Goal: Task Accomplishment & Management: Manage account settings

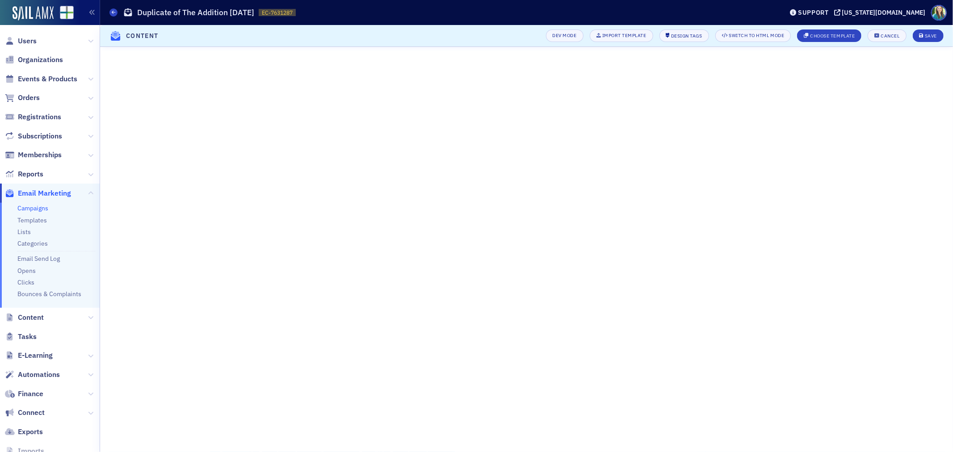
scroll to position [59, 0]
click at [930, 34] on div "Save" at bounding box center [930, 35] width 12 height 5
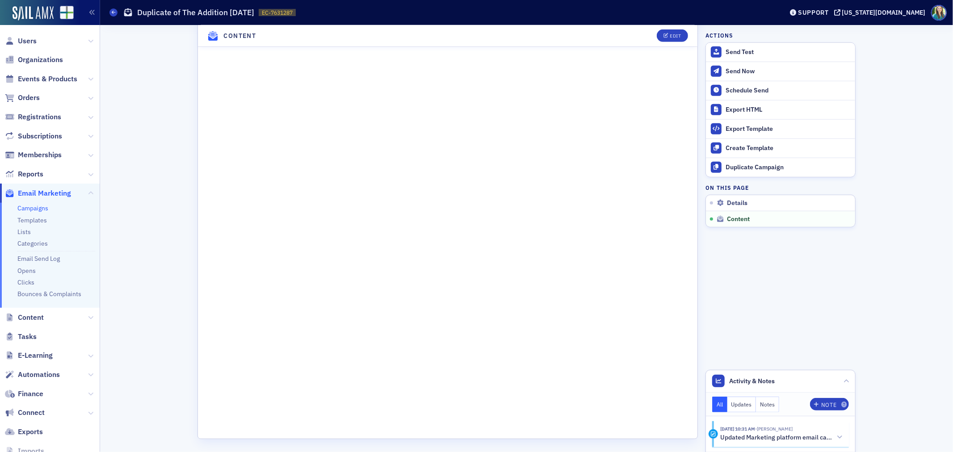
scroll to position [618, 0]
click at [677, 36] on div "Edit" at bounding box center [675, 35] width 11 height 5
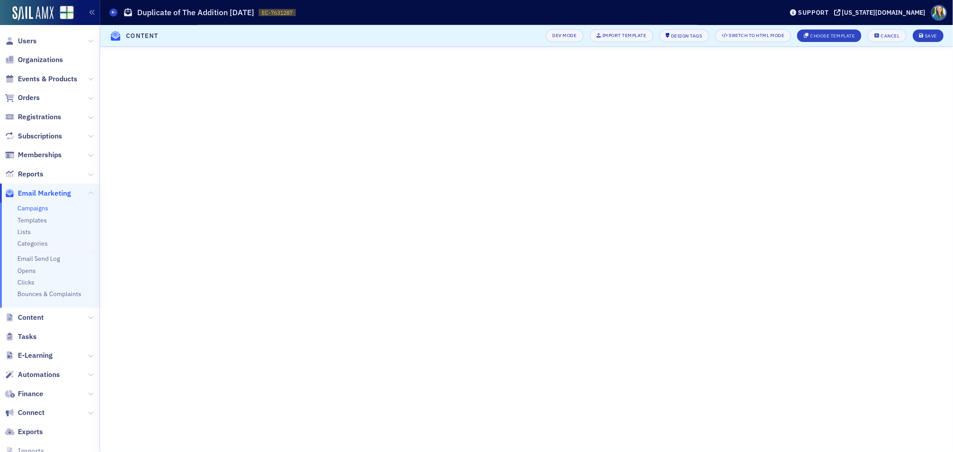
scroll to position [50, 0]
click at [932, 37] on div "Save" at bounding box center [930, 35] width 12 height 5
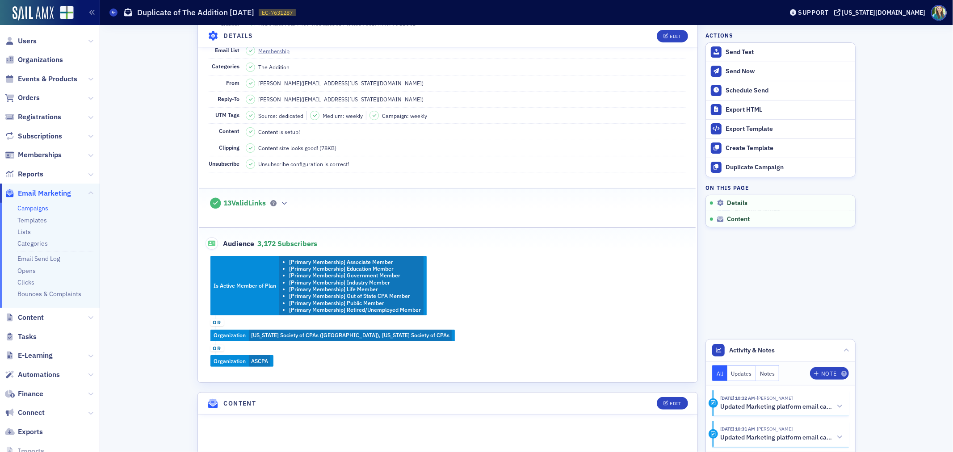
scroll to position [0, 0]
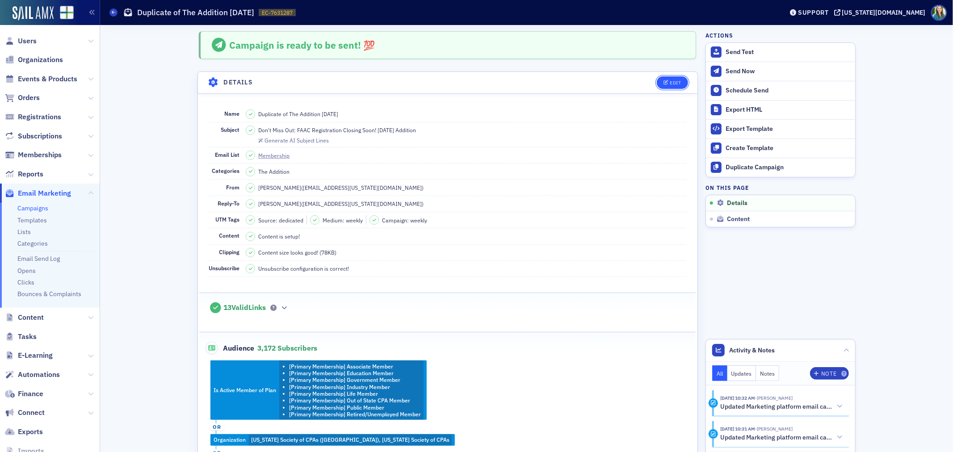
click at [670, 83] on div "Edit" at bounding box center [675, 82] width 11 height 5
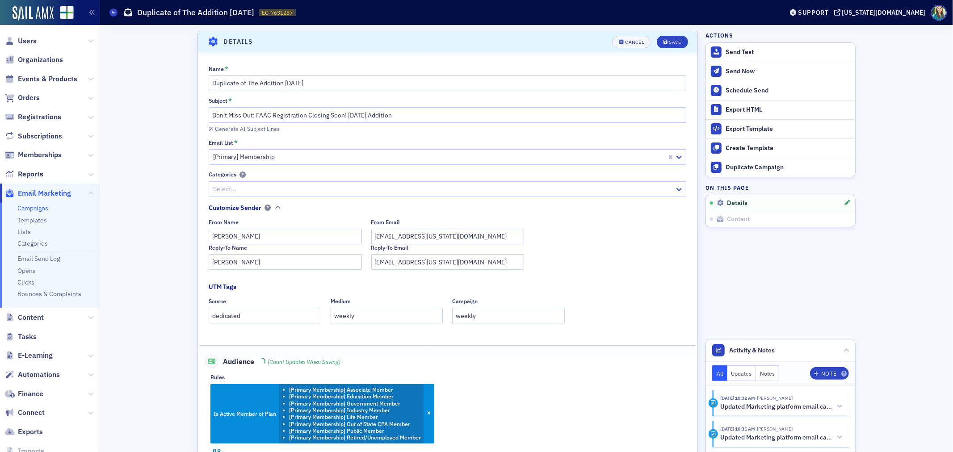
scroll to position [42, 0]
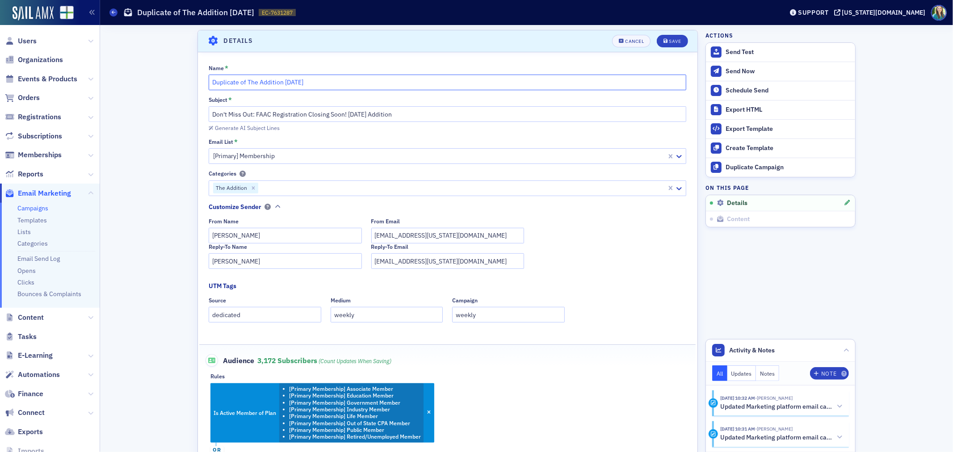
drag, startPoint x: 243, startPoint y: 82, endPoint x: 140, endPoint y: 81, distance: 103.6
type input "The Addition [DATE]"
click at [356, 114] on input "Don't Miss Out: FAAC Registration Closing Soon! [DATE] Addition" at bounding box center [447, 114] width 477 height 16
drag, startPoint x: 342, startPoint y: 116, endPoint x: 207, endPoint y: 114, distance: 134.9
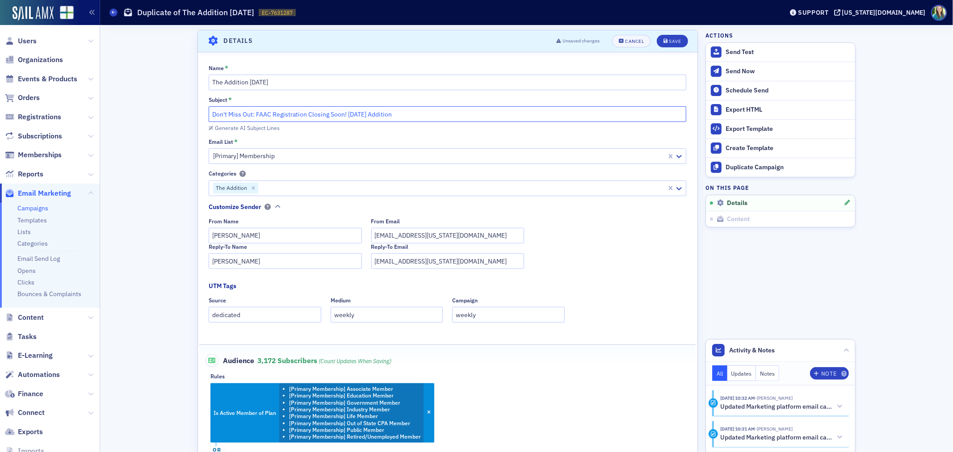
click at [209, 114] on input "Don't Miss Out: FAAC Registration Closing Soon! [DATE] Addition" at bounding box center [447, 114] width 477 height 16
click at [266, 130] on div "Generate AI Subject Lines" at bounding box center [247, 127] width 65 height 5
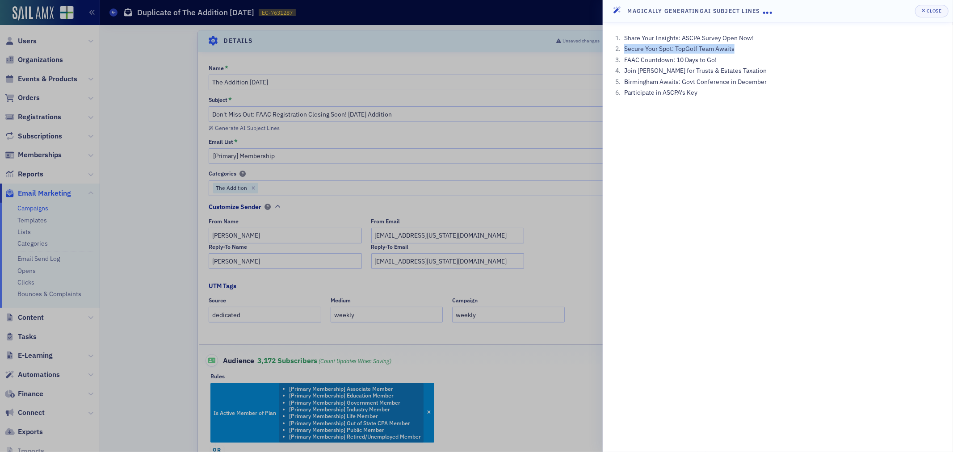
drag, startPoint x: 738, startPoint y: 46, endPoint x: 625, endPoint y: 51, distance: 113.1
click at [625, 51] on li "Secure Your Spot: TopGolf Team Awaits" at bounding box center [783, 48] width 322 height 9
copy li "Secure Your Spot: TopGolf Team Awaits"
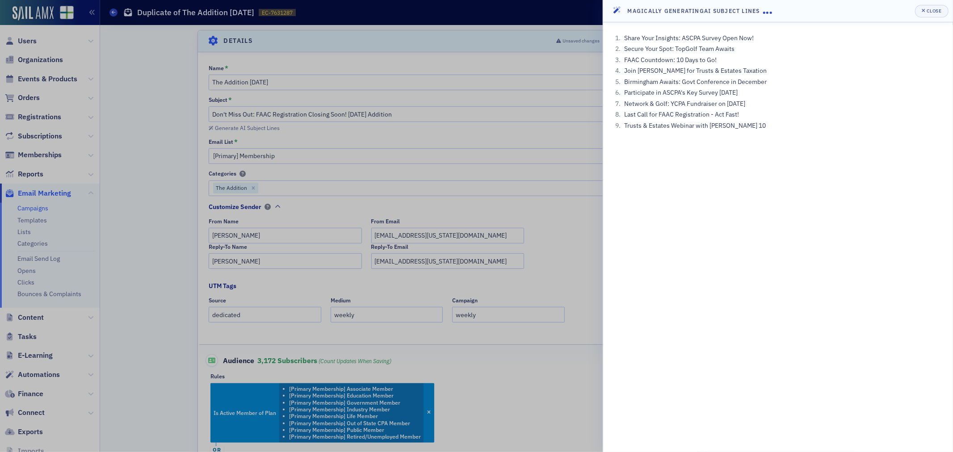
click at [368, 131] on div at bounding box center [476, 226] width 953 height 452
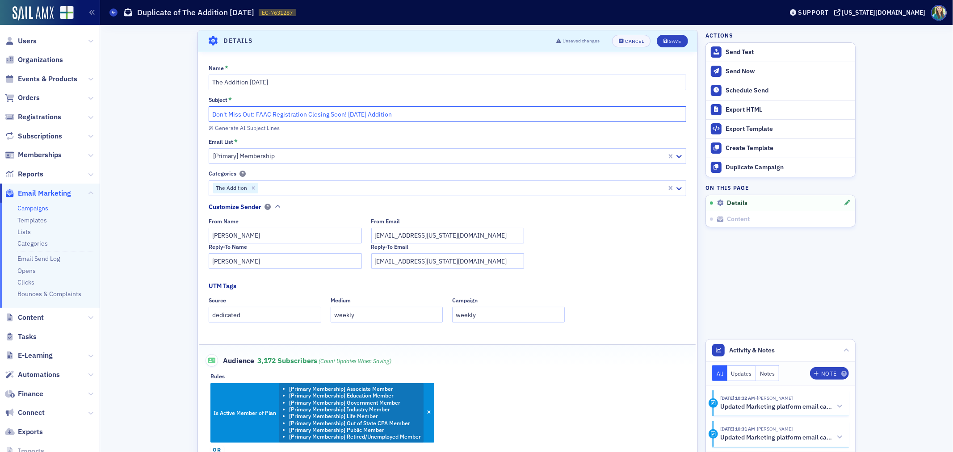
drag, startPoint x: 342, startPoint y: 114, endPoint x: 181, endPoint y: 103, distance: 161.2
paste input "Secure Your Spot: TopGolf Team Awaits"
type input "Secure Your Spot: TopGolf Team Awaits! [DATE] Addition"
click at [677, 45] on button "Save" at bounding box center [671, 41] width 31 height 13
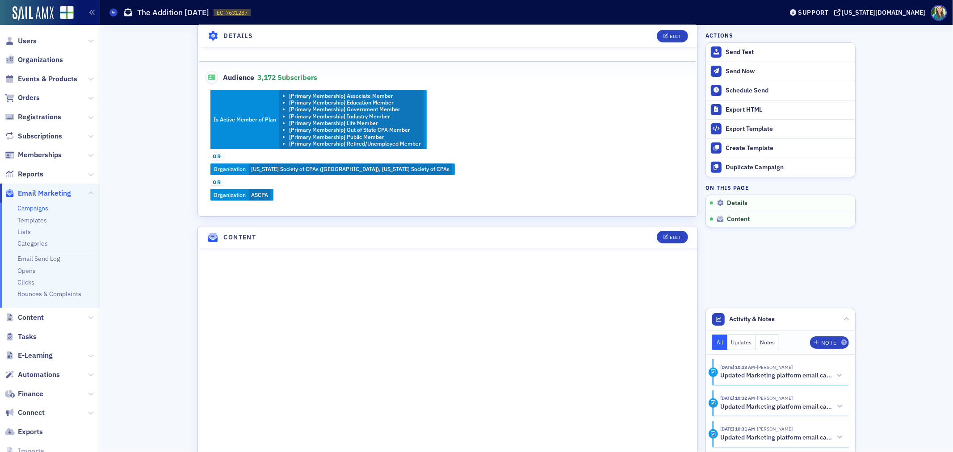
scroll to position [0, 0]
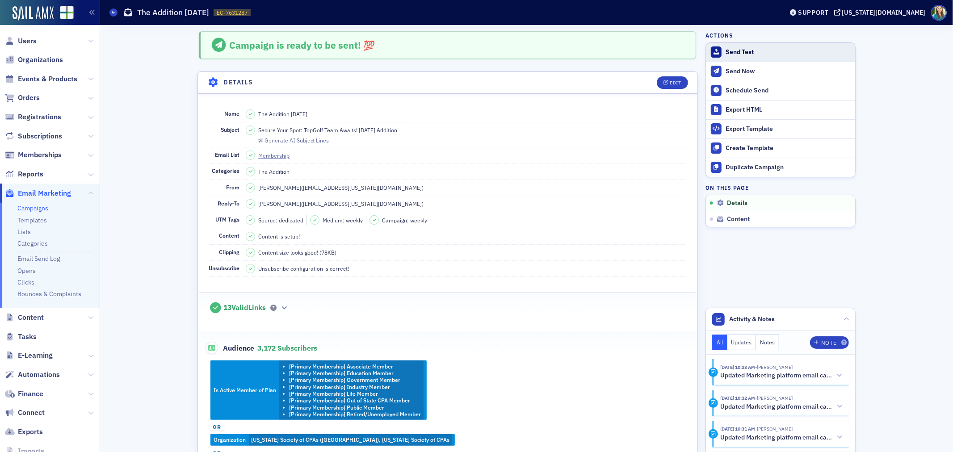
click at [760, 48] on div "Send Test" at bounding box center [787, 52] width 125 height 8
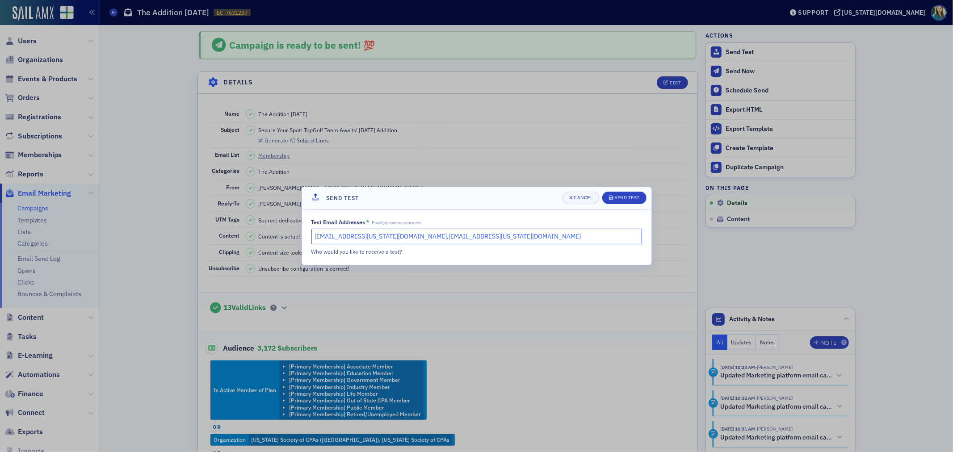
drag, startPoint x: 451, startPoint y: 238, endPoint x: 384, endPoint y: 239, distance: 67.0
click at [384, 239] on input "[EMAIL_ADDRESS][US_STATE][DOMAIN_NAME],[EMAIL_ADDRESS][US_STATE][DOMAIN_NAME]" at bounding box center [476, 237] width 330 height 16
type input "[EMAIL_ADDRESS][US_STATE][DOMAIN_NAME],[EMAIL_ADDRESS][US_STATE][DOMAIN_NAME]"
click at [627, 197] on div "Send Test" at bounding box center [626, 197] width 25 height 5
